Goal: Navigation & Orientation: Find specific page/section

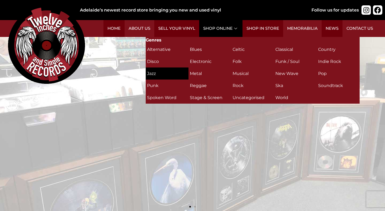
click at [162, 69] on h2 "Jazz (149)" at bounding box center [167, 73] width 40 height 9
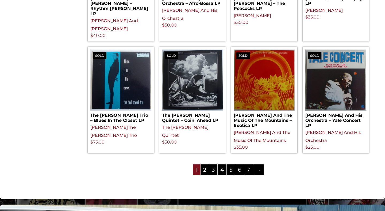
scroll to position [639, 0]
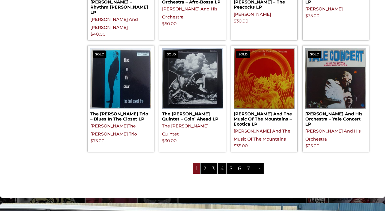
click at [136, 82] on img at bounding box center [120, 78] width 61 height 61
click at [203, 163] on link "2" at bounding box center [205, 168] width 8 height 11
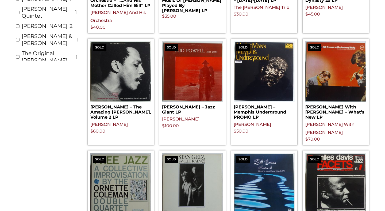
scroll to position [187, 0]
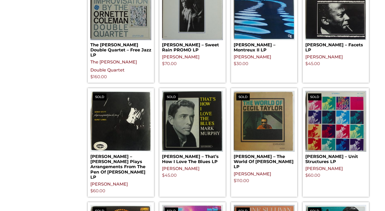
click at [203, 152] on h2 "[PERSON_NAME] – That’s How I Love The Blues LP" at bounding box center [192, 158] width 61 height 12
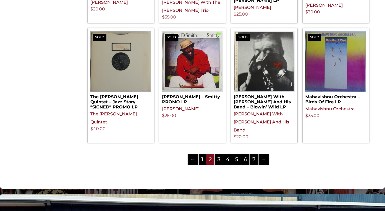
scroll to position [660, 0]
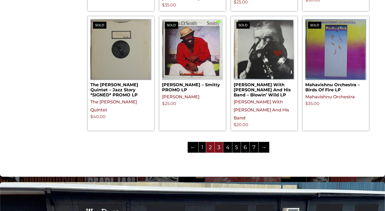
click at [221, 142] on link "3" at bounding box center [219, 147] width 8 height 11
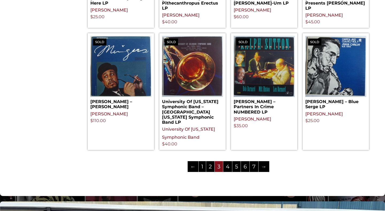
scroll to position [619, 0]
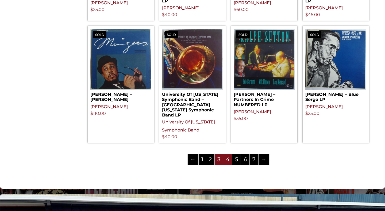
click at [228, 157] on link "4" at bounding box center [227, 159] width 9 height 11
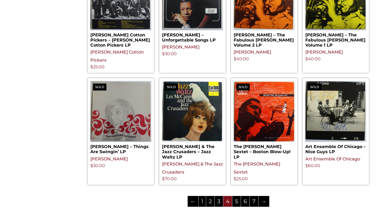
scroll to position [651, 0]
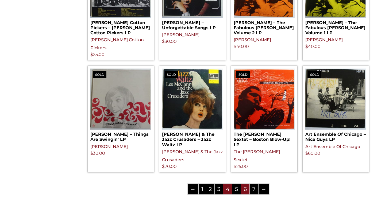
click at [245, 183] on link "6" at bounding box center [245, 188] width 9 height 11
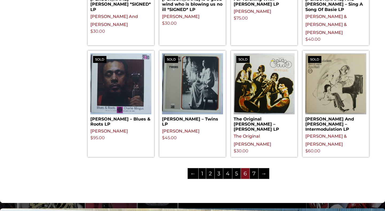
scroll to position [642, 0]
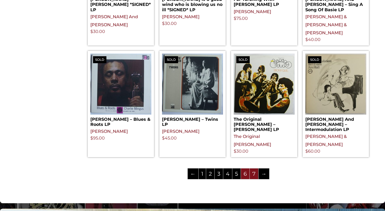
click at [252, 168] on link "7" at bounding box center [254, 173] width 9 height 11
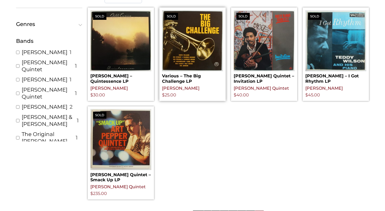
scroll to position [102, 0]
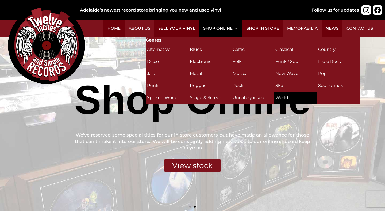
click at [276, 96] on h2 "World (1)" at bounding box center [295, 97] width 40 height 9
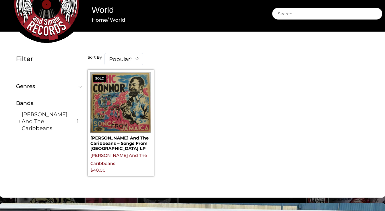
scroll to position [41, 0]
